Goal: Information Seeking & Learning: Learn about a topic

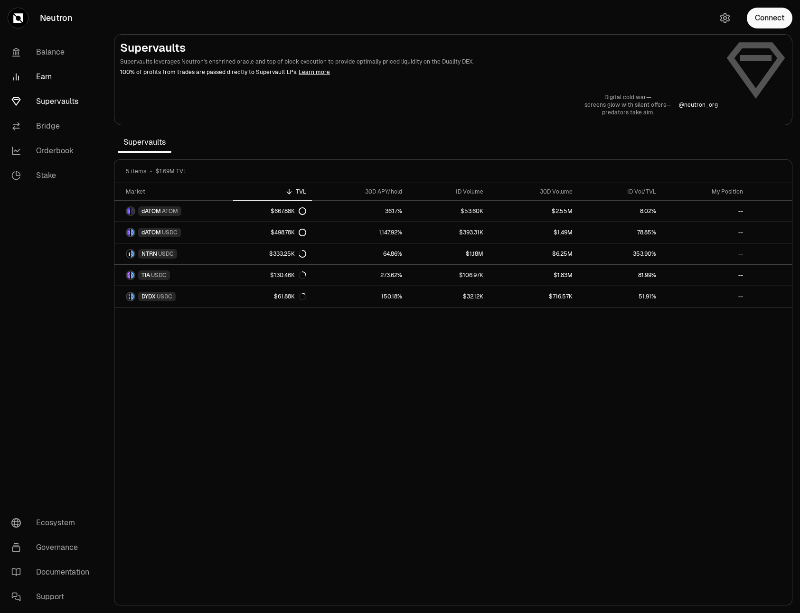
click at [45, 74] on link "Earn" at bounding box center [53, 77] width 99 height 25
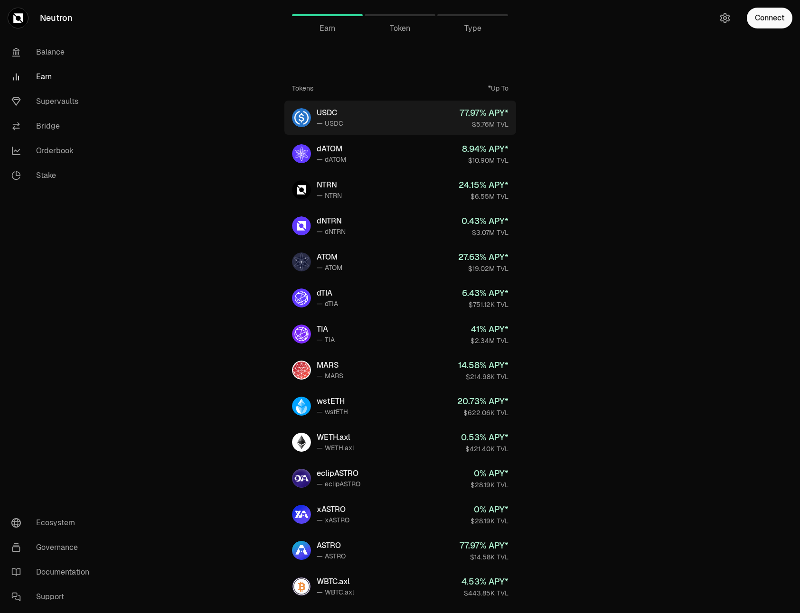
click at [333, 115] on div "USDC" at bounding box center [330, 112] width 27 height 11
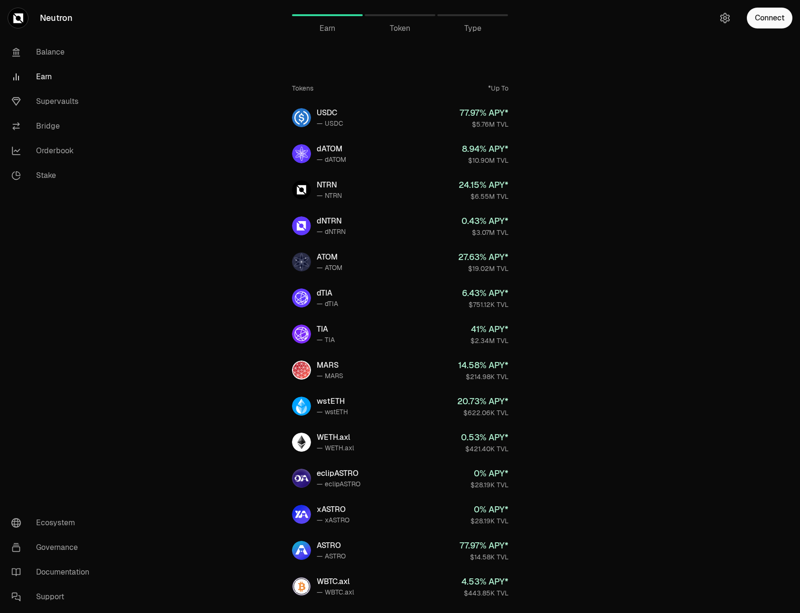
click at [404, 21] on div "Token" at bounding box center [399, 15] width 71 height 23
click at [402, 26] on span "Token" at bounding box center [400, 28] width 20 height 11
click at [402, 28] on span "Token" at bounding box center [400, 28] width 20 height 11
click at [59, 56] on link "Balance" at bounding box center [53, 52] width 99 height 25
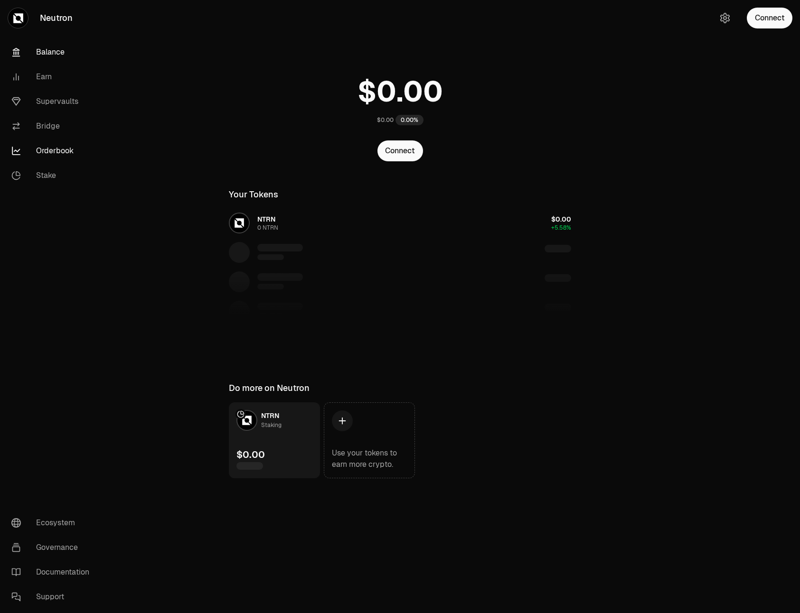
click at [55, 148] on link "Orderbook" at bounding box center [53, 151] width 99 height 25
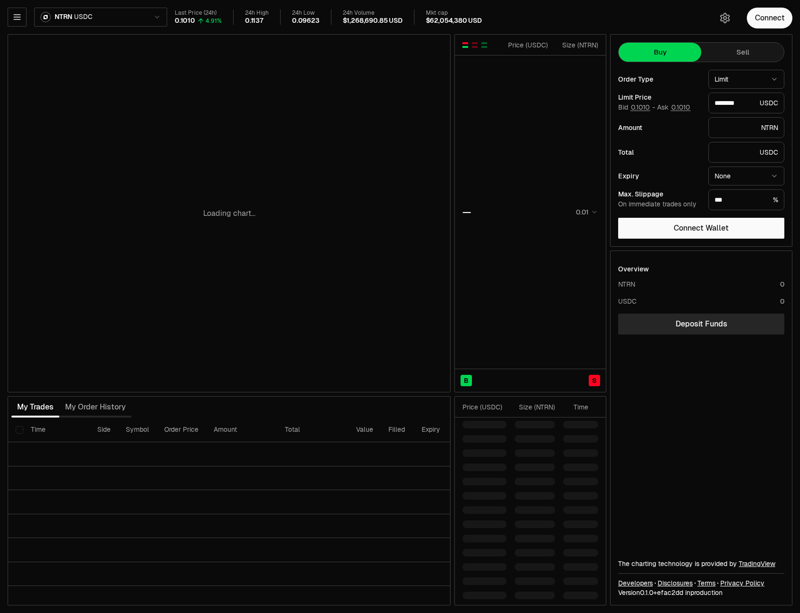
click at [136, 19] on html "Neutron Balance Earn Supervaults Bridge Orderbook Stake Ecosystem Governance Do…" at bounding box center [400, 306] width 800 height 613
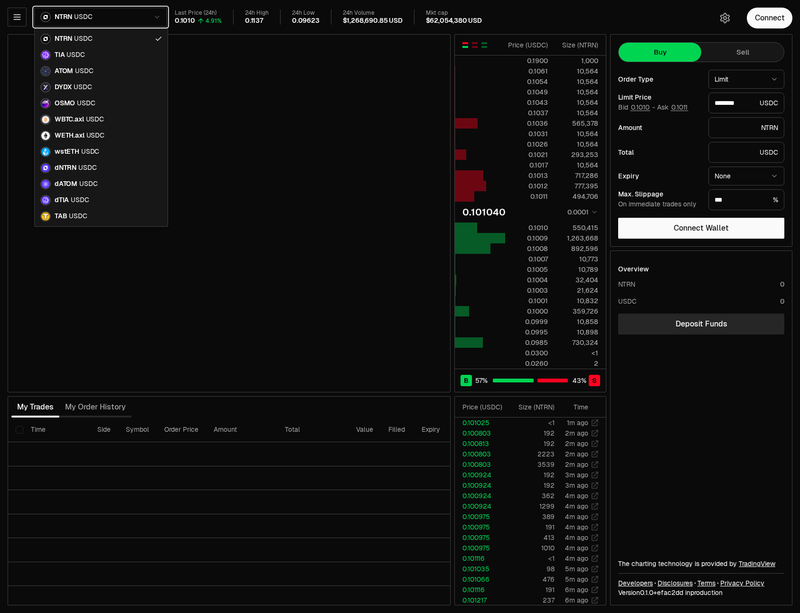
click at [136, 19] on html "Neutron Balance Earn Supervaults Bridge Orderbook Stake Ecosystem Governance Do…" at bounding box center [400, 306] width 800 height 613
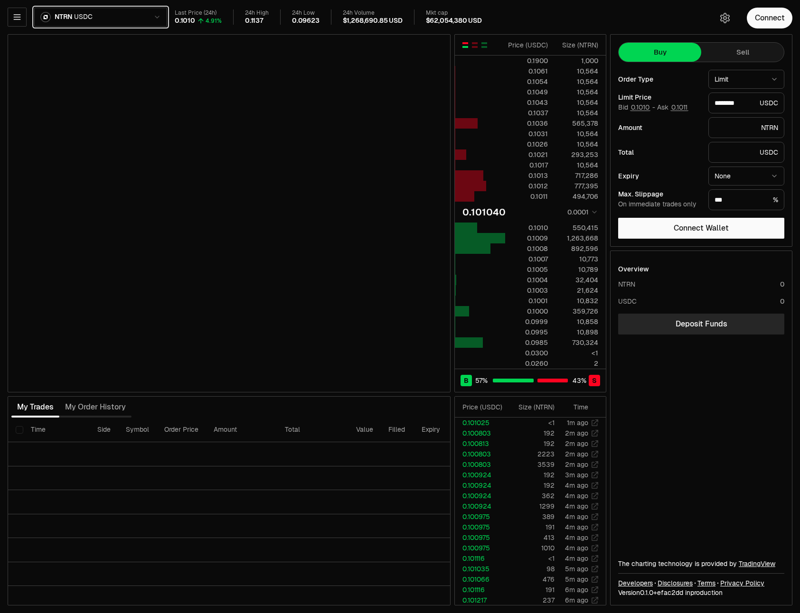
type input "********"
